Goal: Check status: Check status

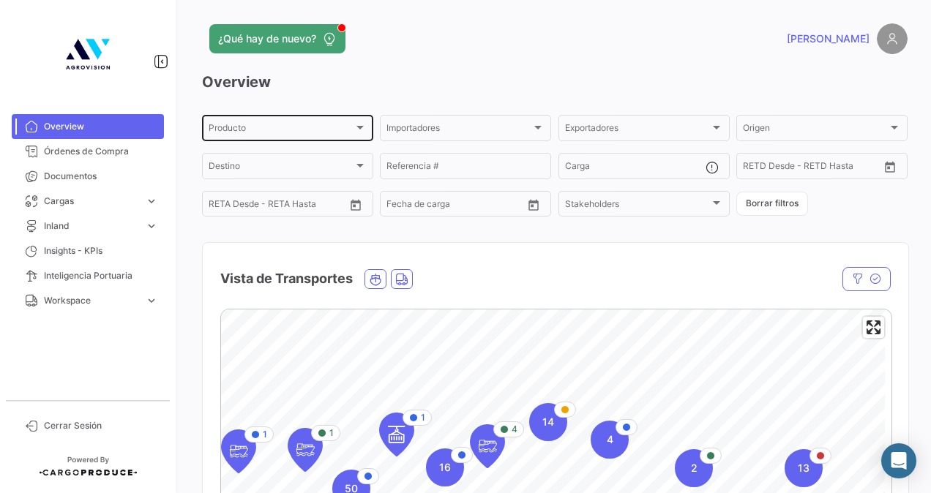
click at [291, 119] on div "Producto Producto" at bounding box center [288, 127] width 158 height 29
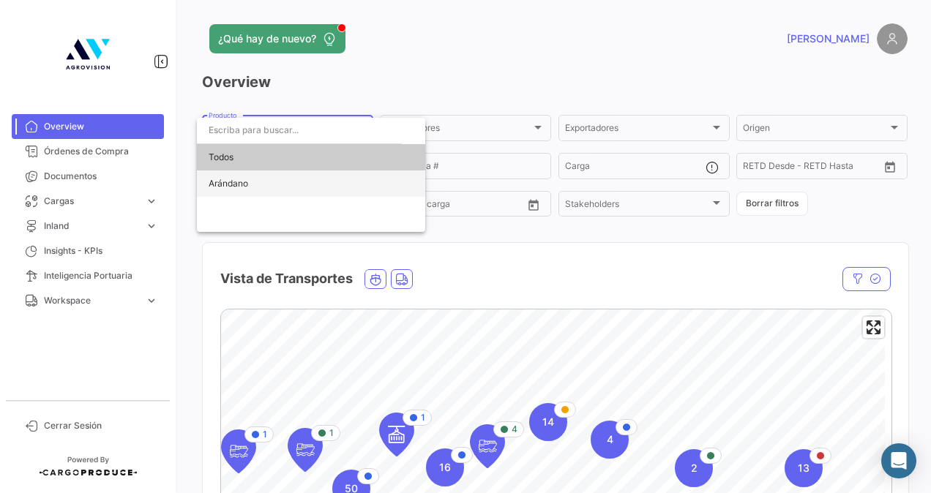
click at [277, 181] on span "Arándano" at bounding box center [311, 183] width 205 height 26
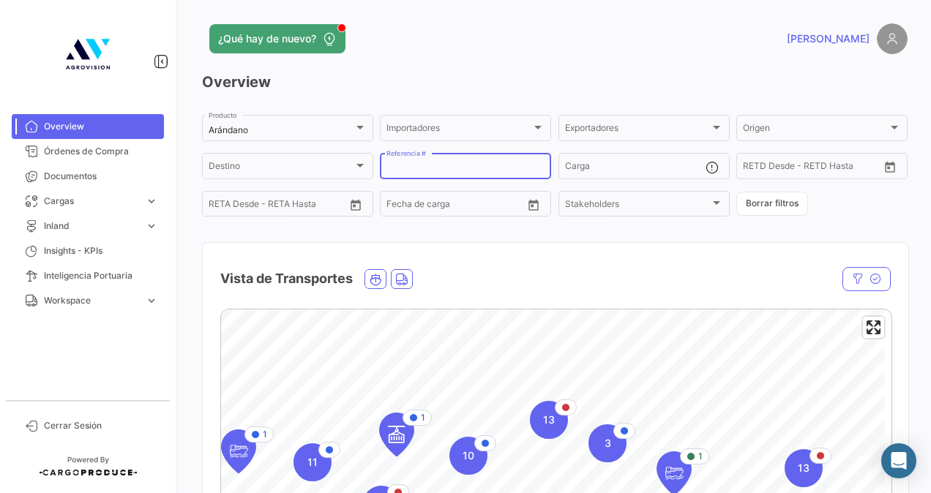
click at [470, 170] on input "Referencia #" at bounding box center [465, 168] width 158 height 10
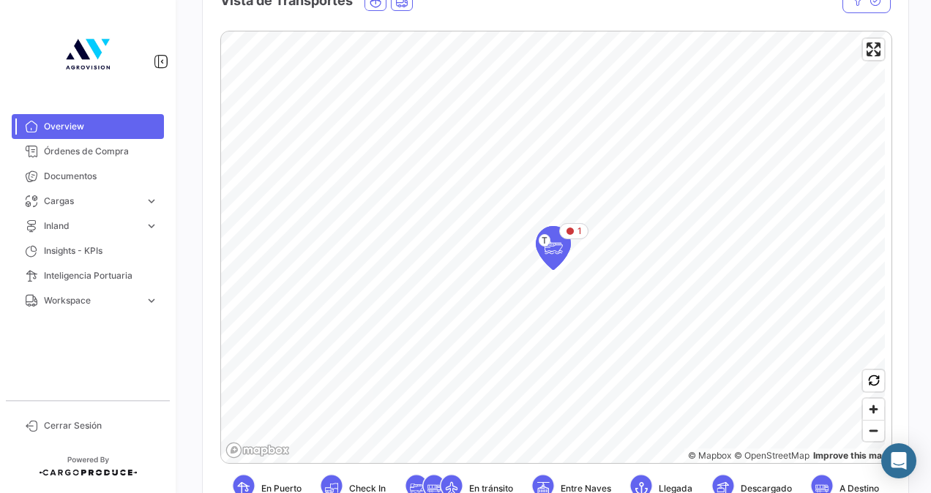
scroll to position [363, 0]
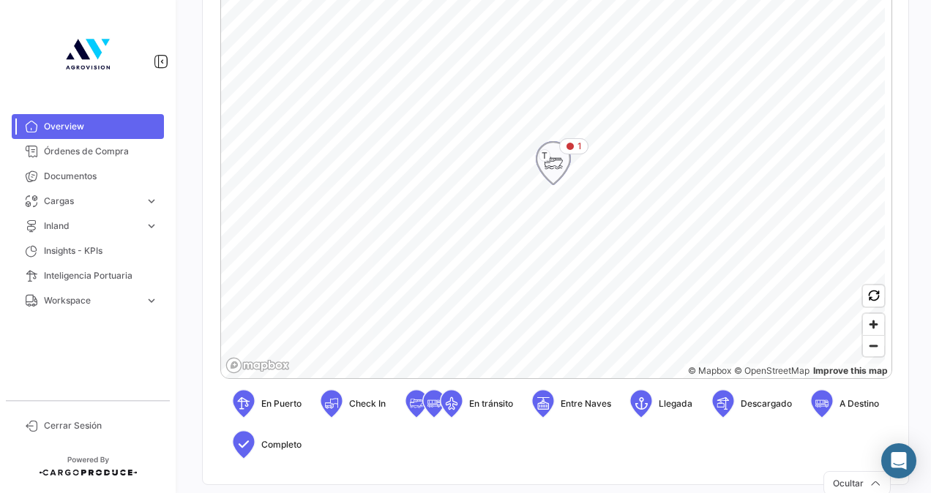
click at [556, 174] on icon "Map marker" at bounding box center [553, 163] width 20 height 31
type input "125"
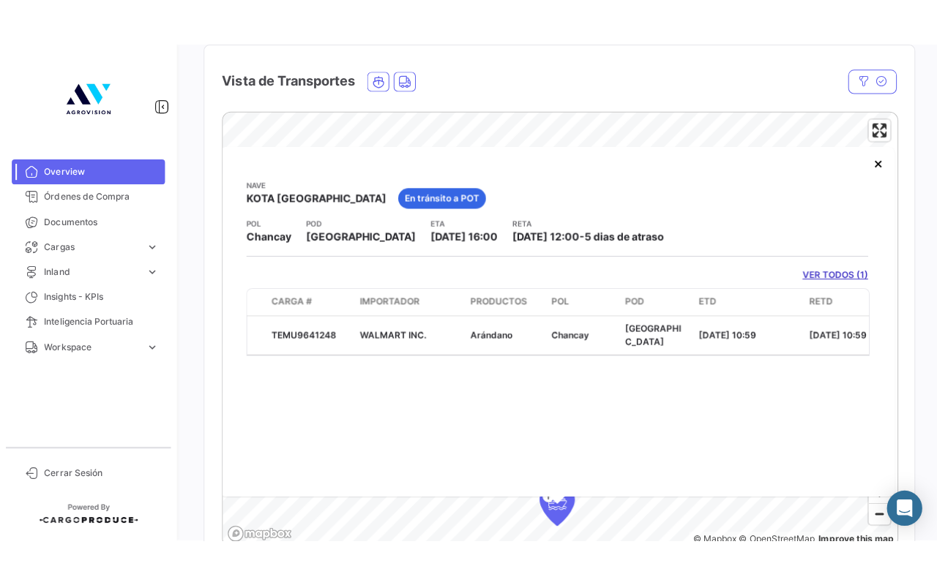
scroll to position [240, 0]
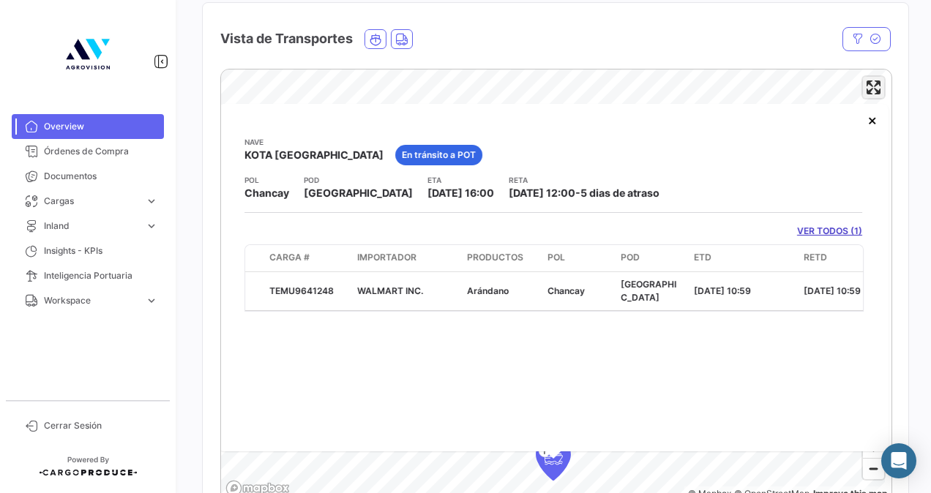
click at [865, 81] on span "Enter fullscreen" at bounding box center [873, 87] width 21 height 21
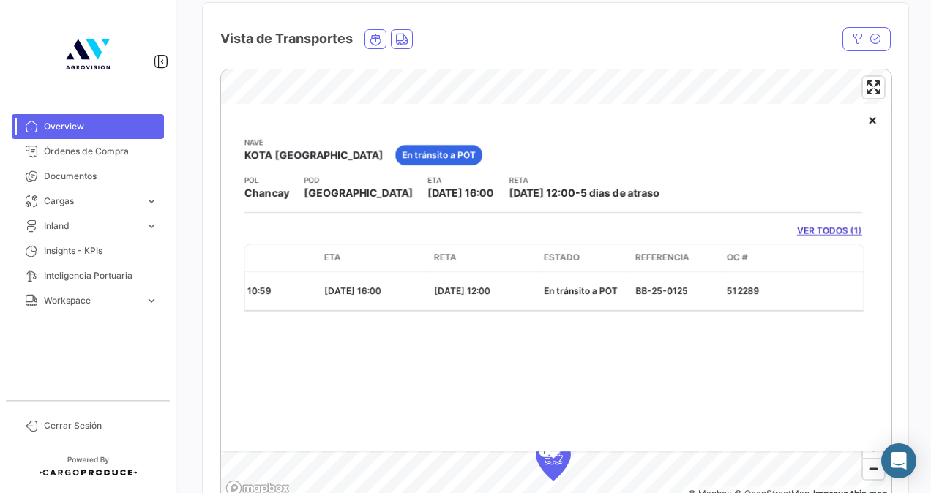
scroll to position [0, 0]
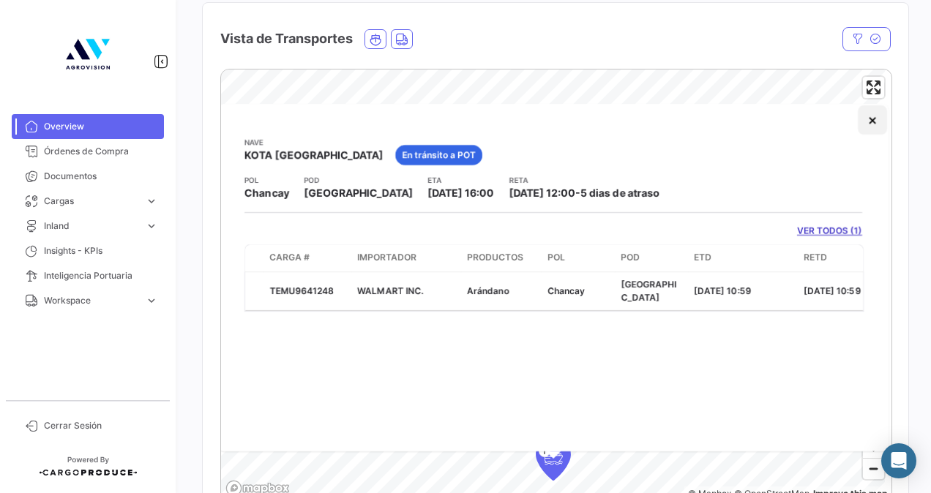
click at [871, 119] on button "×" at bounding box center [872, 119] width 29 height 29
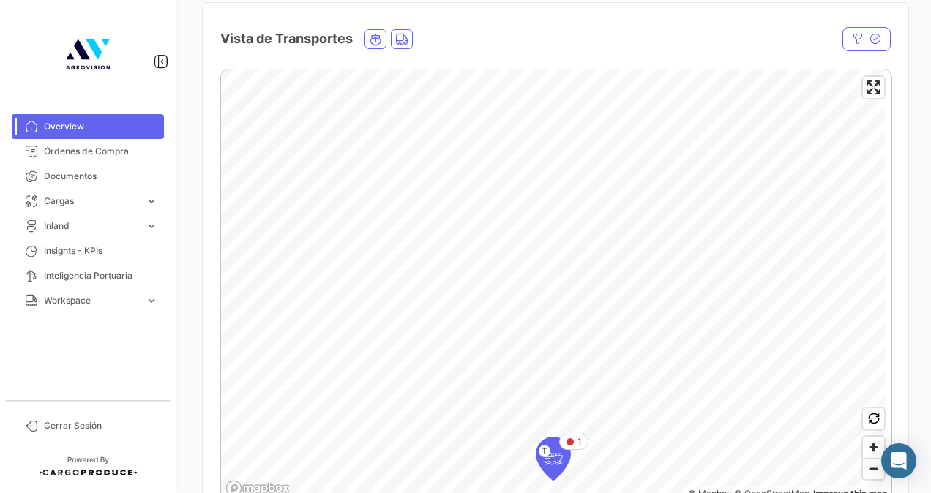
drag, startPoint x: 922, startPoint y: 123, endPoint x: 929, endPoint y: 136, distance: 14.7
click at [919, 136] on div "¿Qué hay de nuevo? [PERSON_NAME] Overview Arándano Producto Importadores Import…" at bounding box center [555, 246] width 752 height 493
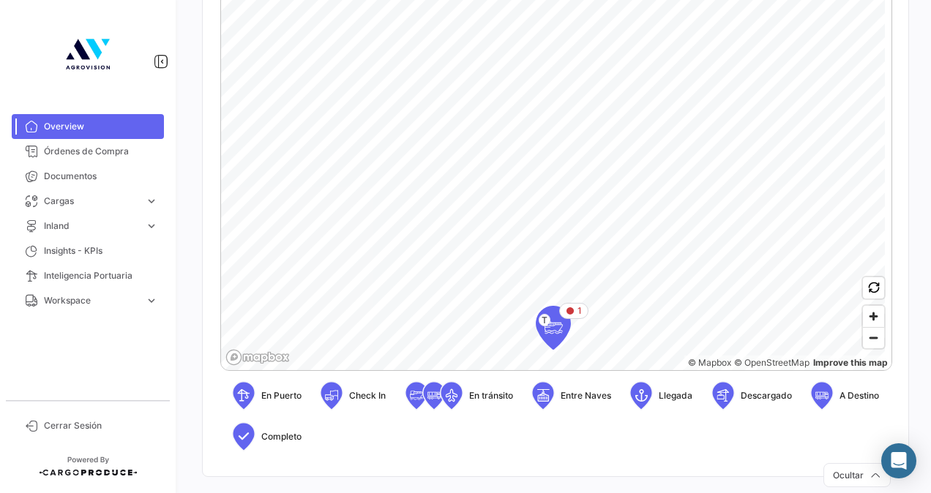
scroll to position [369, 0]
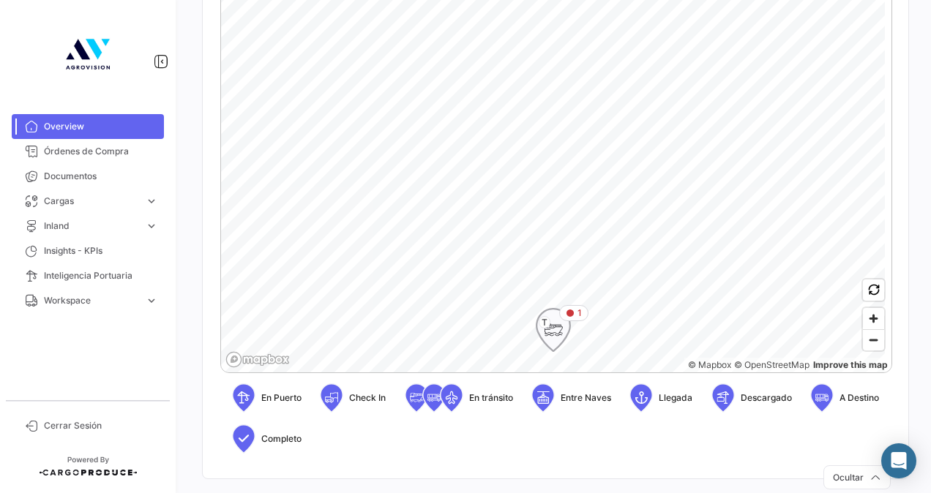
click at [573, 315] on icon "Map marker" at bounding box center [570, 313] width 9 height 9
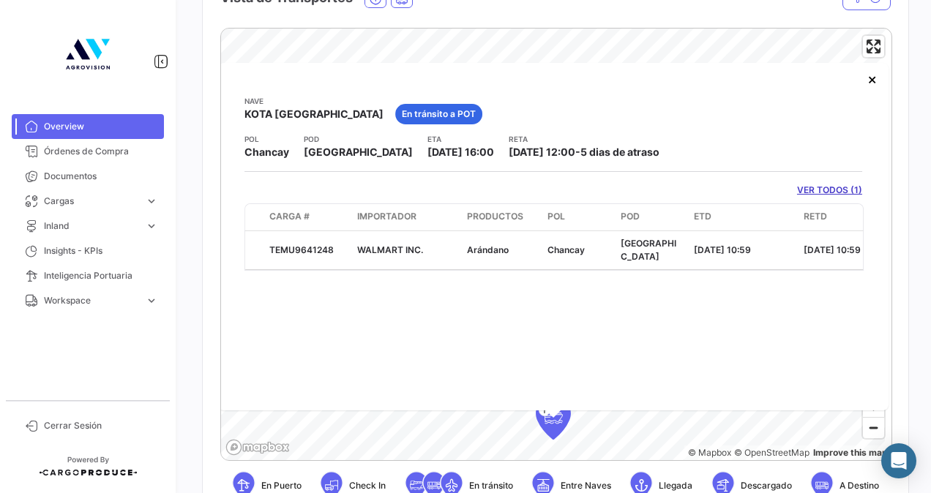
scroll to position [272, 0]
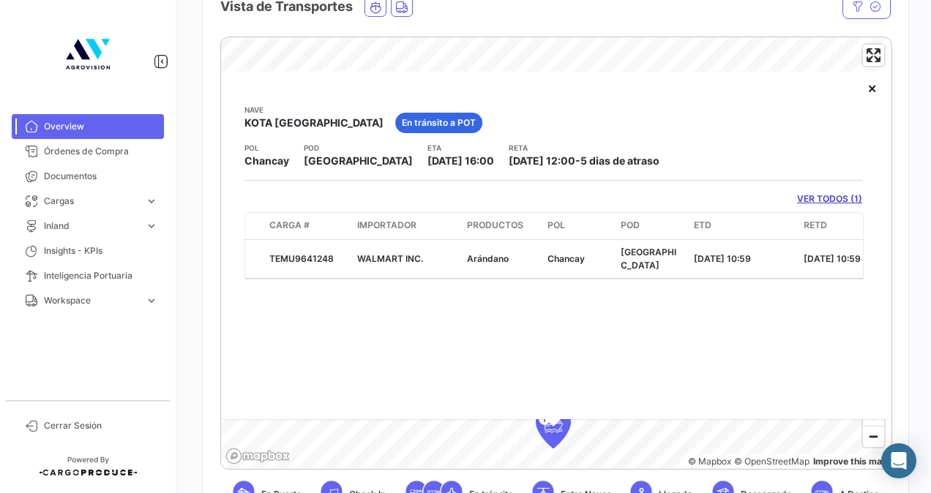
click at [454, 272] on datatable-body "TEMU9641248 WALMART INC. Arándano Chancay [GEOGRAPHIC_DATA] [DATE] 10:59 [DATE]…" at bounding box center [553, 260] width 619 height 40
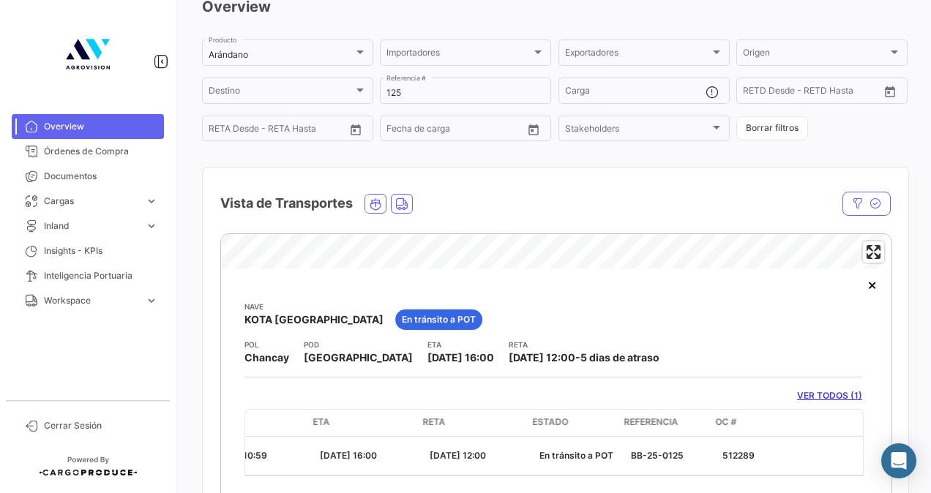
scroll to position [51, 0]
